Goal: Information Seeking & Learning: Learn about a topic

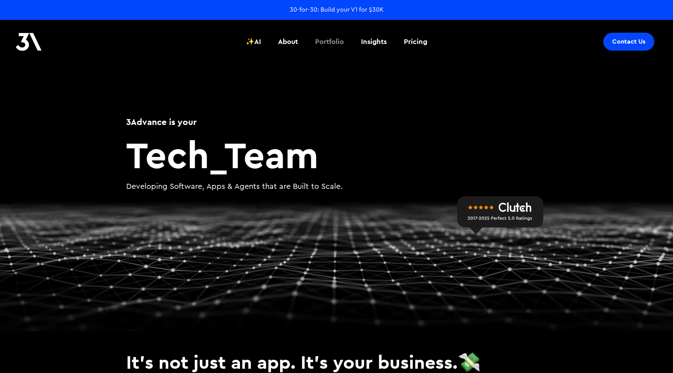
click at [336, 44] on div "Portfolio" at bounding box center [329, 42] width 29 height 10
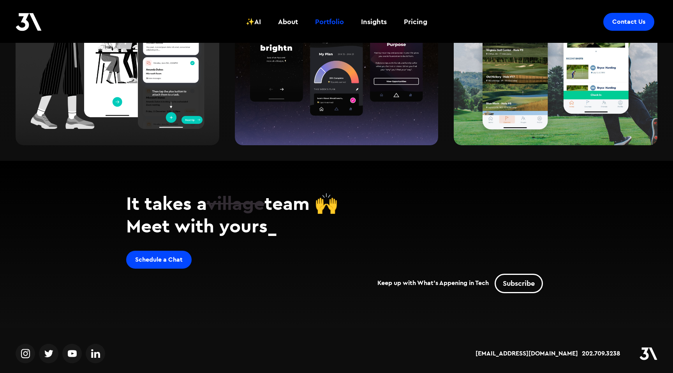
scroll to position [1258, 0]
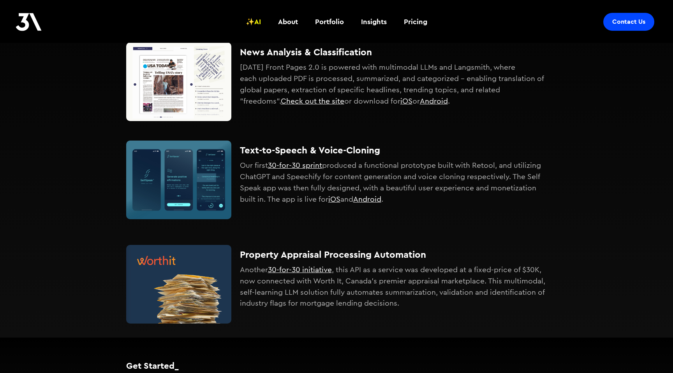
scroll to position [487, 0]
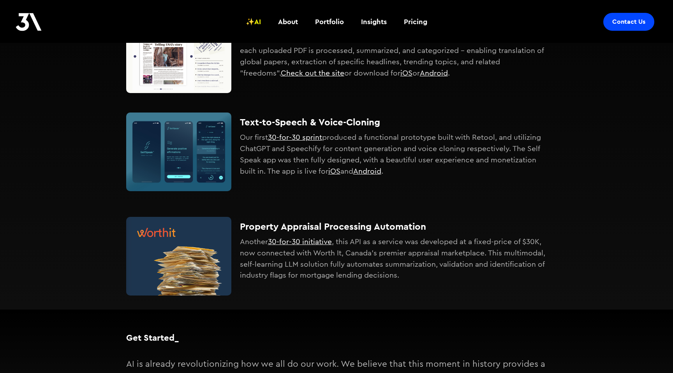
click at [214, 260] on img at bounding box center [178, 256] width 105 height 79
click at [302, 244] on link "30-for-30 initiative" at bounding box center [300, 242] width 64 height 8
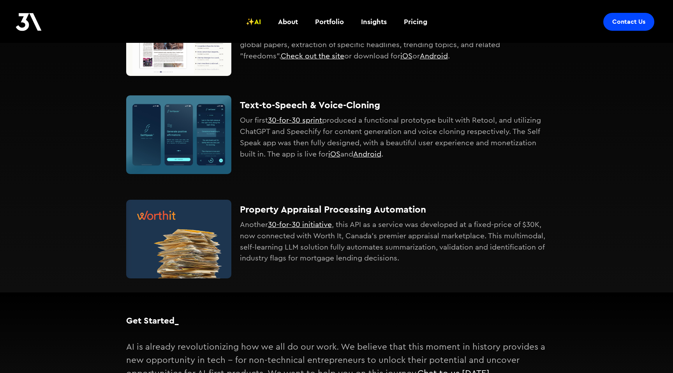
drag, startPoint x: 400, startPoint y: 259, endPoint x: 237, endPoint y: 226, distance: 166.8
click at [237, 225] on div "Property Appraisal Processing Automation Another 30-for-30 initiative , this AP…" at bounding box center [336, 229] width 421 height 98
click at [424, 248] on p "Another 30-for-30 initiative , this API as a service was developed at a fixed-p…" at bounding box center [393, 241] width 307 height 45
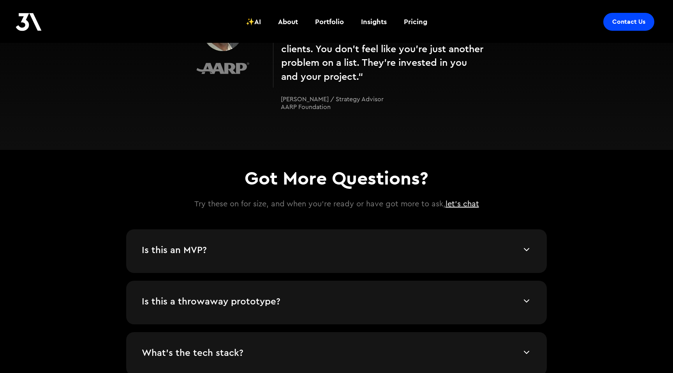
scroll to position [1525, 0]
